Goal: Find specific page/section: Find specific page/section

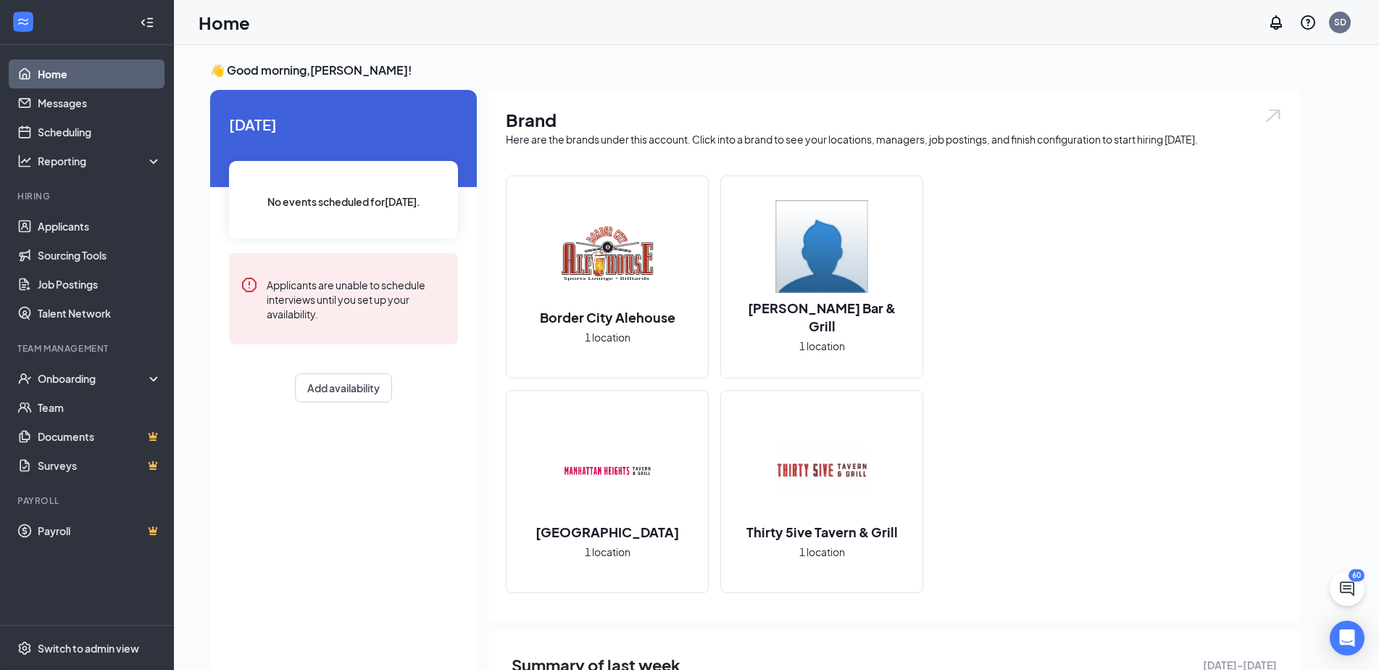
click at [852, 307] on h2 "[PERSON_NAME] Bar & Grill" at bounding box center [821, 317] width 201 height 36
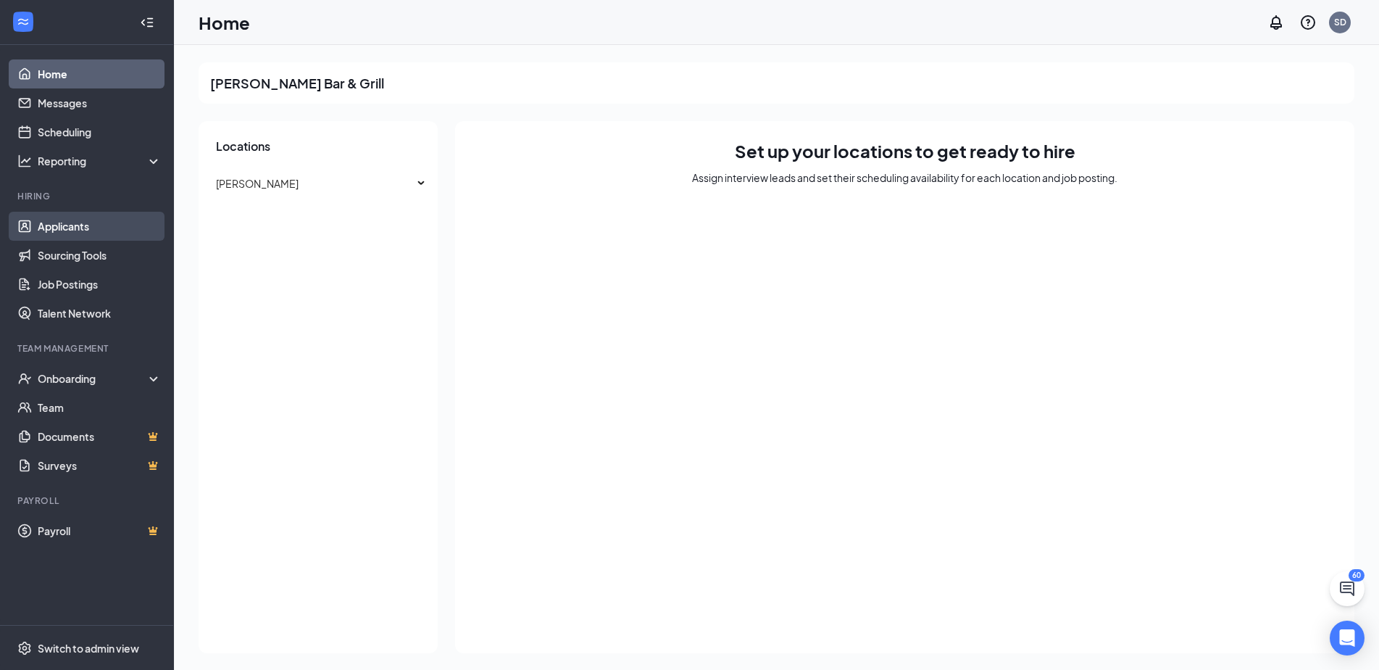
click at [107, 214] on link "Applicants" at bounding box center [100, 226] width 124 height 29
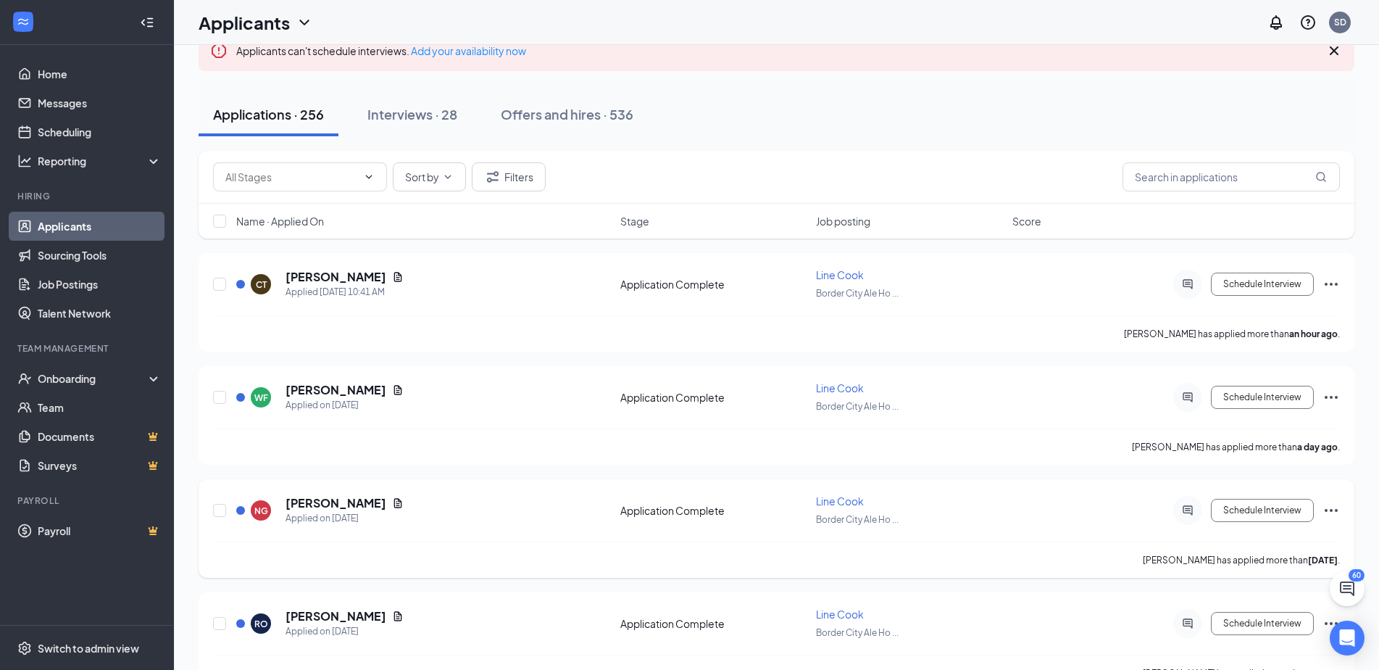
scroll to position [290, 0]
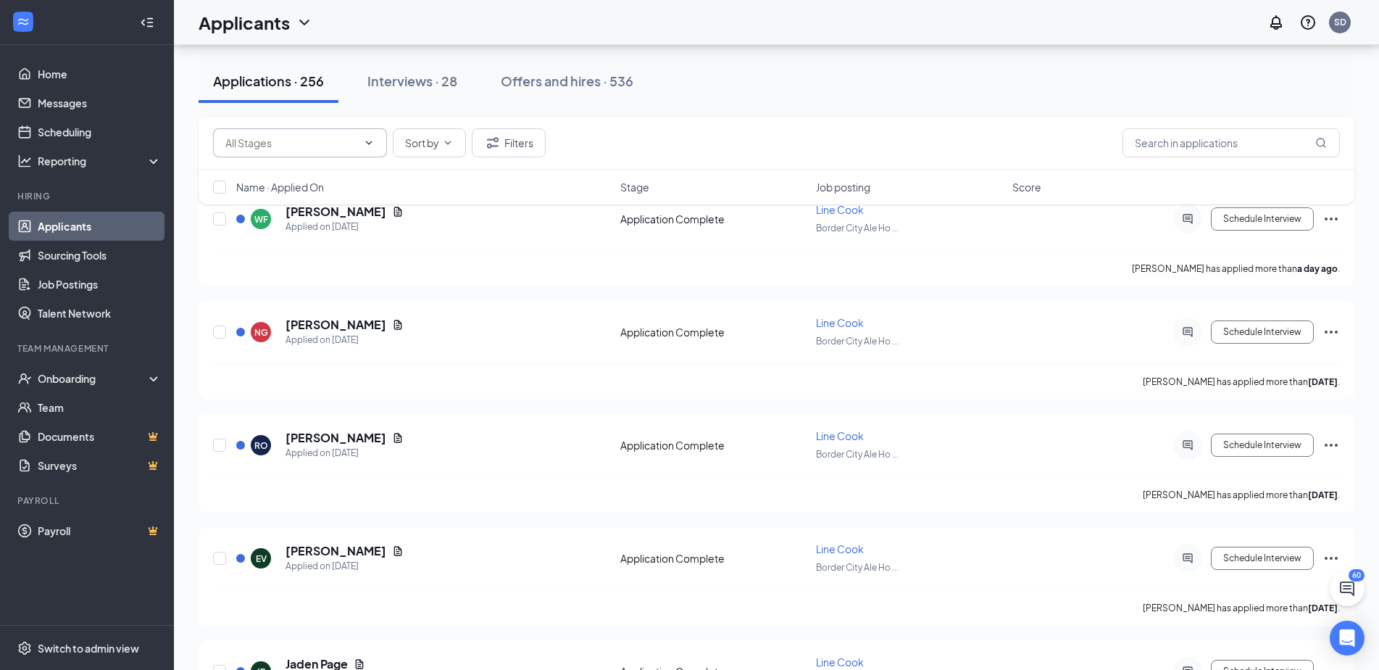
click at [322, 149] on input "text" at bounding box center [291, 143] width 132 height 16
click at [407, 153] on button "Sort by" at bounding box center [429, 142] width 73 height 29
click at [502, 149] on button "Filters" at bounding box center [509, 142] width 74 height 29
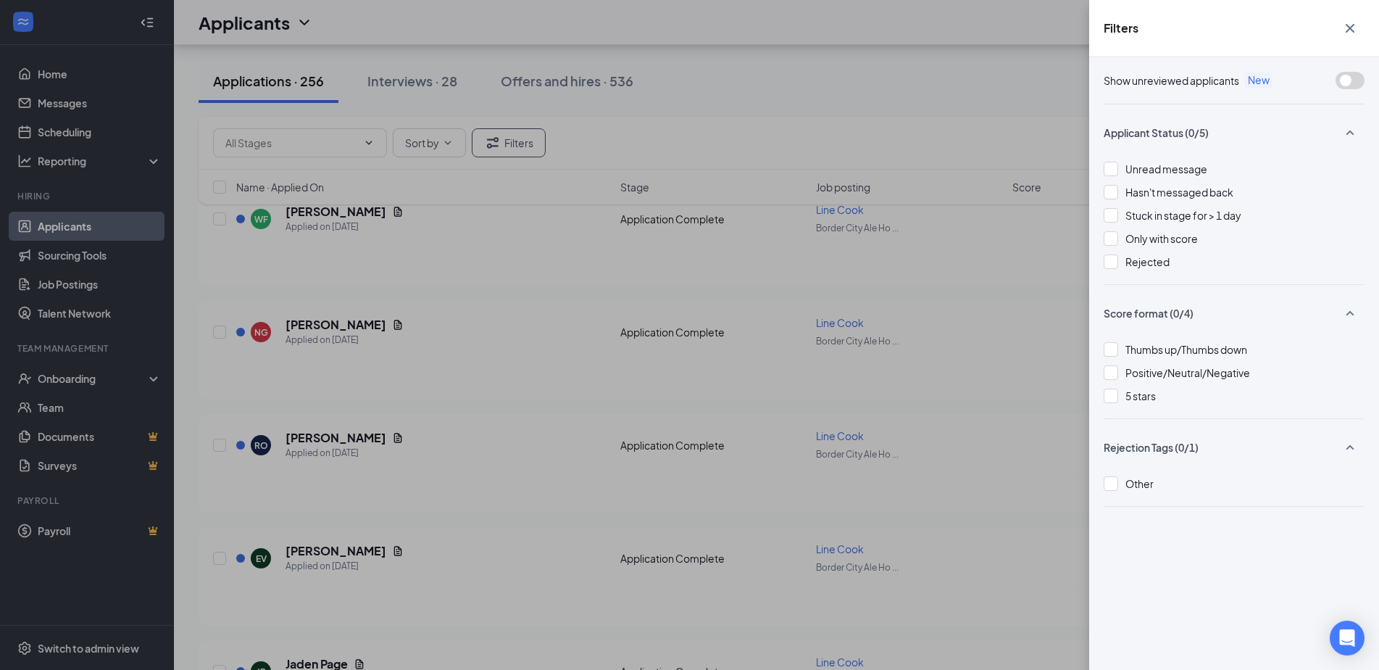
click at [940, 97] on div "Filters Show unreviewed applicants New Applicant Status (0/5) Unread message Ha…" at bounding box center [689, 335] width 1379 height 670
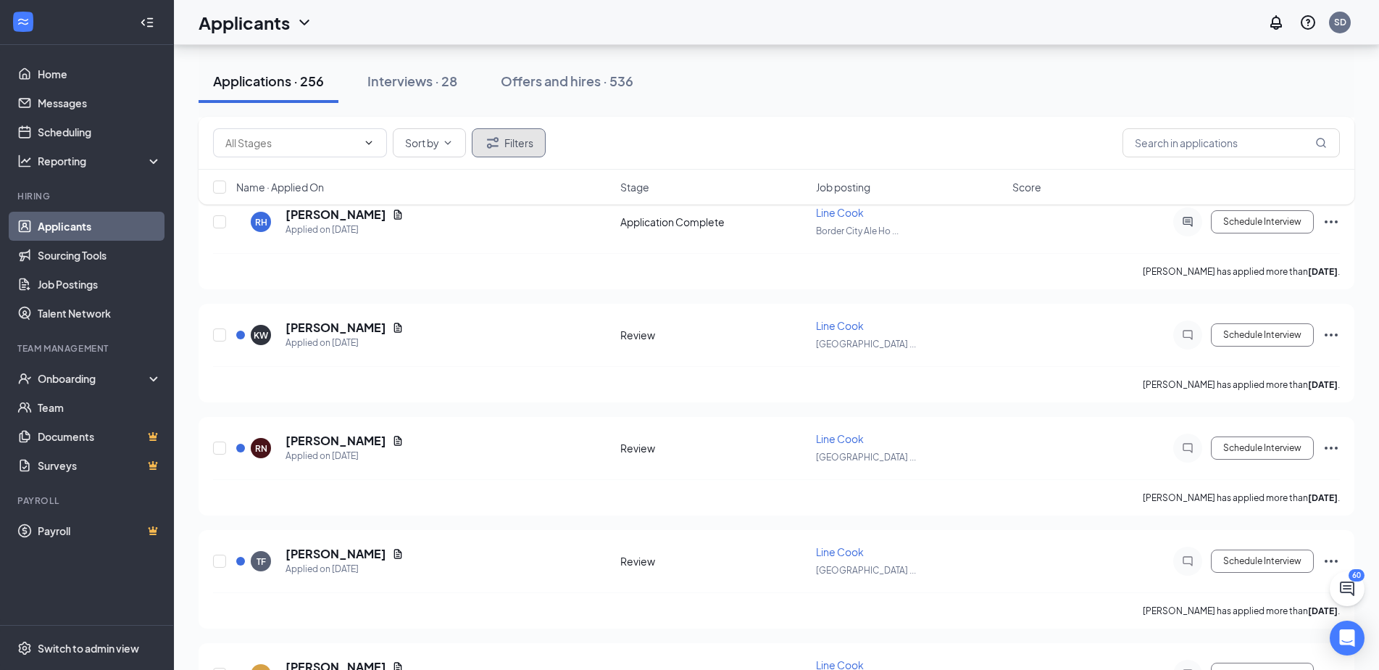
scroll to position [1595, 0]
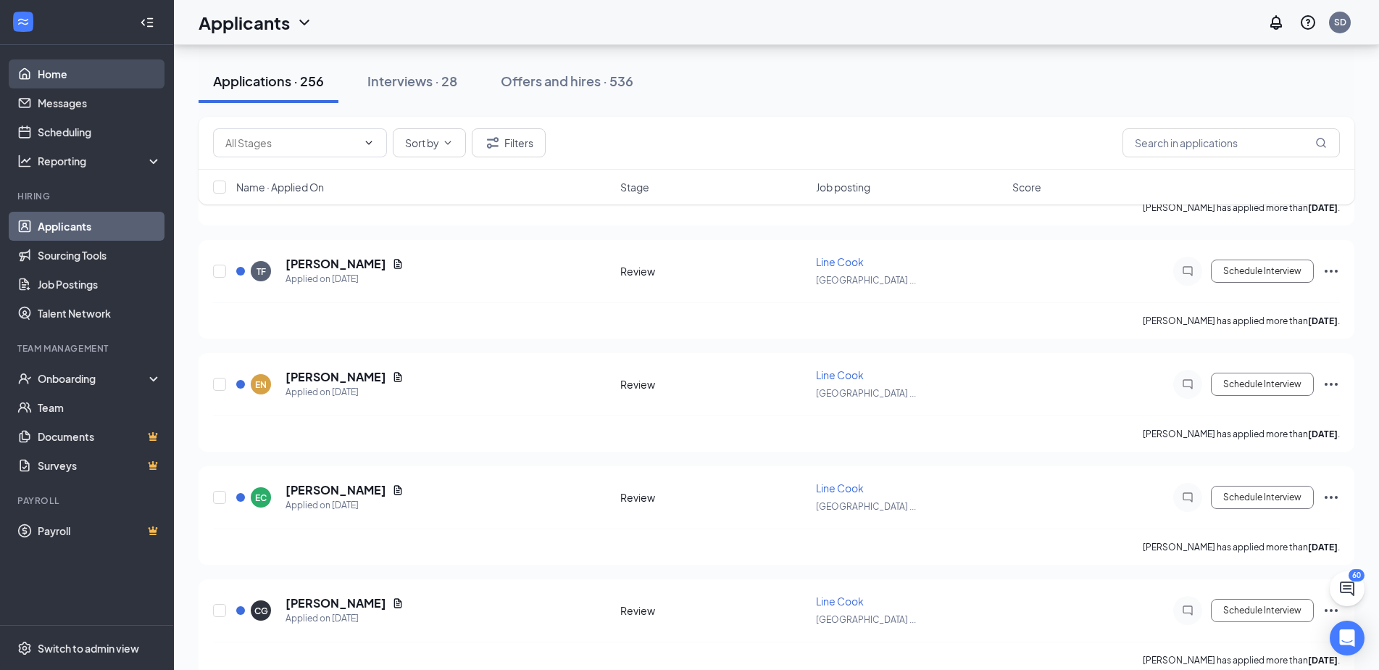
click at [84, 78] on link "Home" at bounding box center [100, 73] width 124 height 29
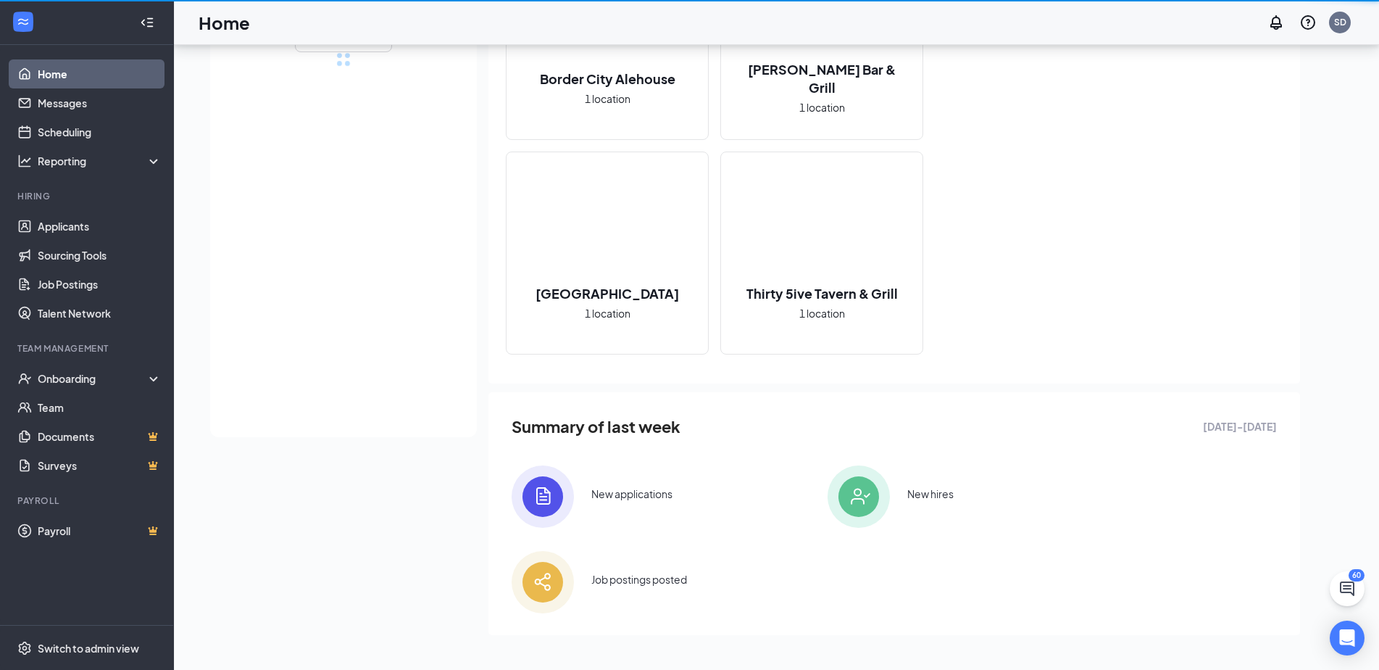
scroll to position [153, 0]
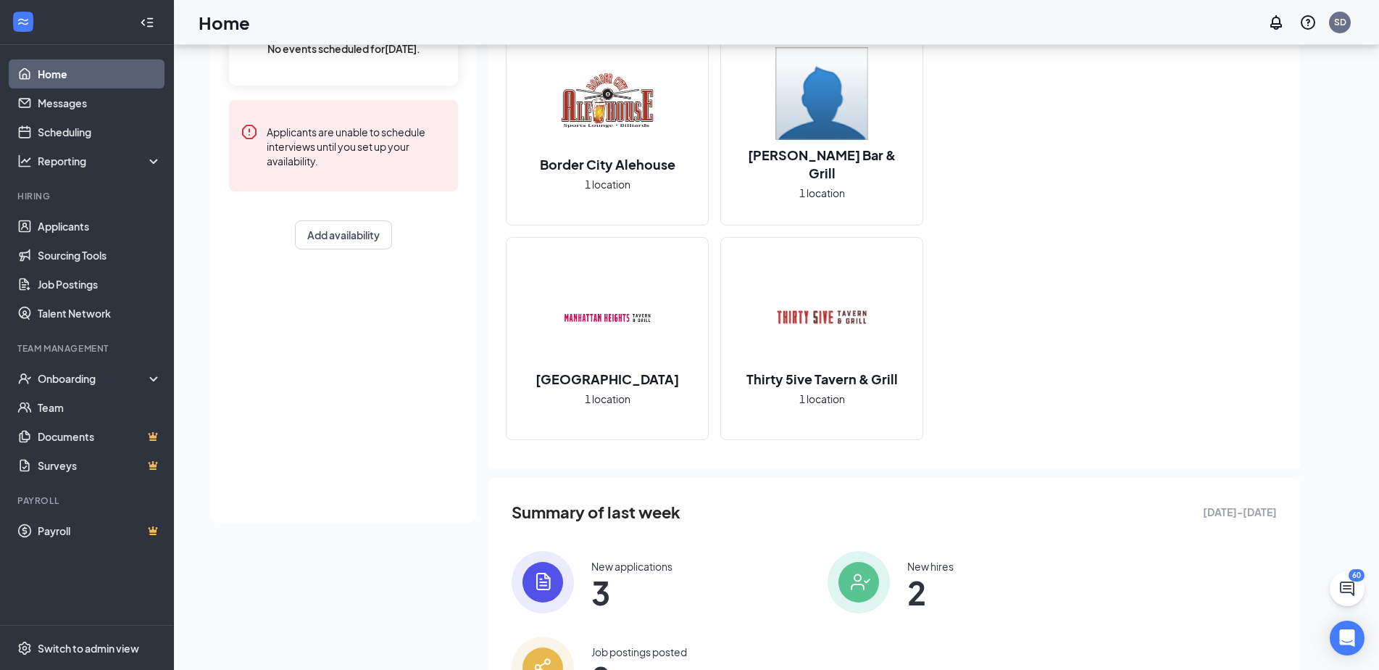
click at [836, 168] on h2 "[PERSON_NAME] Bar & Grill" at bounding box center [821, 164] width 201 height 36
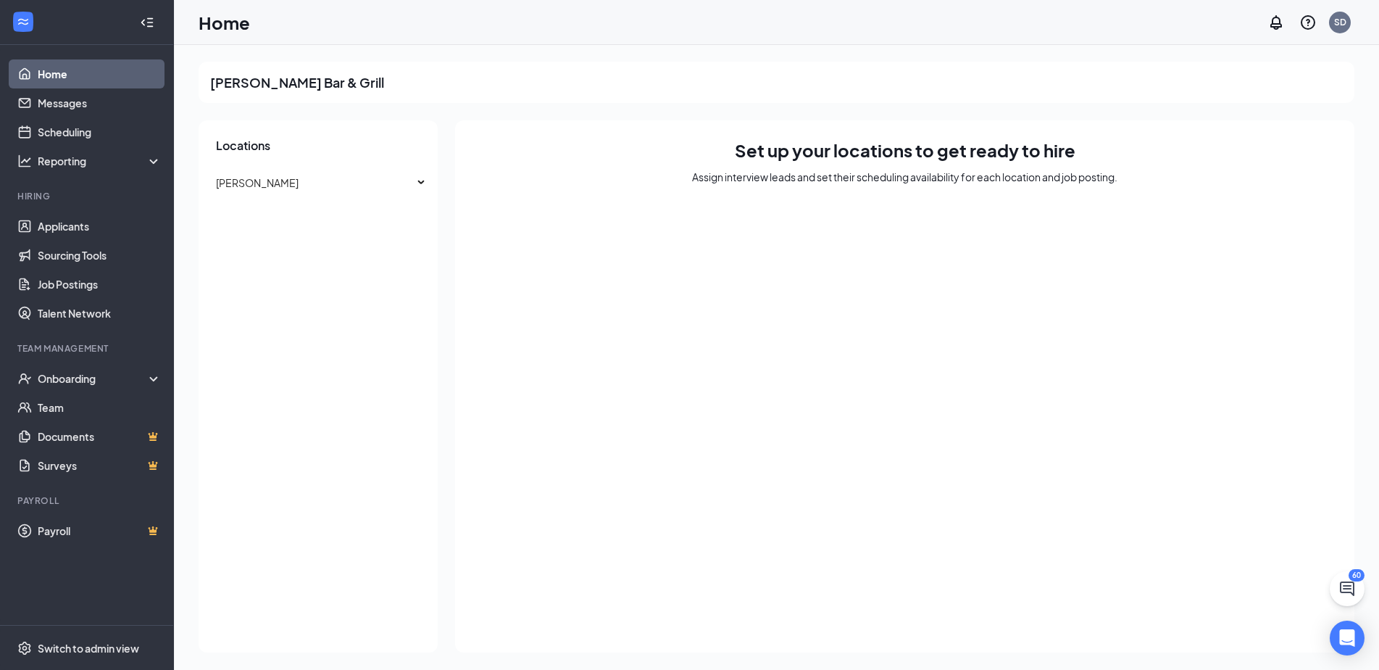
click at [124, 71] on link "Home" at bounding box center [100, 73] width 124 height 29
